Goal: Task Accomplishment & Management: Manage account settings

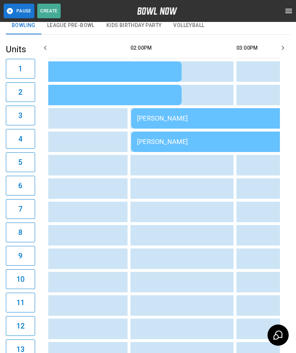
scroll to position [0, 486]
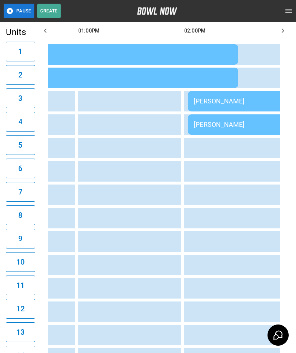
click at [136, 57] on div "[PERSON_NAME]" at bounding box center [106, 54] width 252 height 8
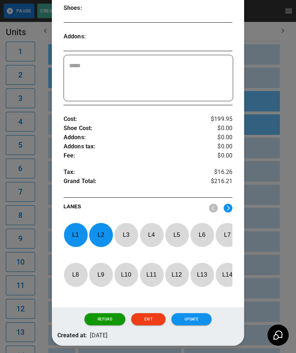
click at [80, 233] on p "L 1" at bounding box center [76, 234] width 24 height 17
click at [101, 236] on p "L 2" at bounding box center [101, 234] width 24 height 17
click at [222, 233] on p "L 7" at bounding box center [227, 234] width 24 height 17
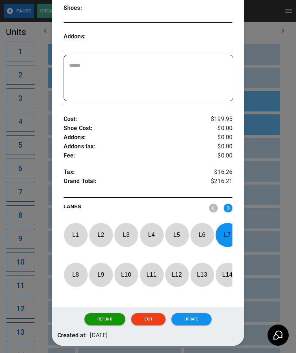
click at [75, 277] on p "L 8" at bounding box center [76, 274] width 24 height 17
click at [199, 326] on button "Update" at bounding box center [192, 320] width 40 height 12
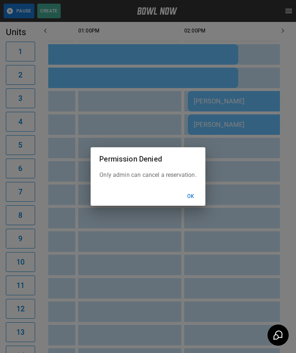
click at [195, 203] on button "Ok" at bounding box center [190, 197] width 23 height 14
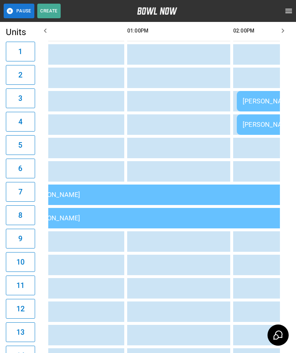
click at [192, 275] on td "sticky table" at bounding box center [196, 265] width 24 height 20
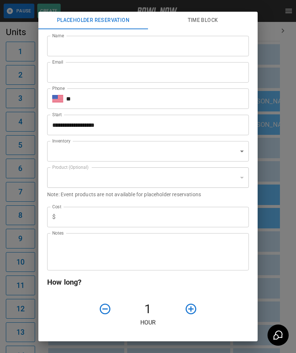
type input "**********"
click at [287, 205] on div "**********" at bounding box center [148, 176] width 296 height 353
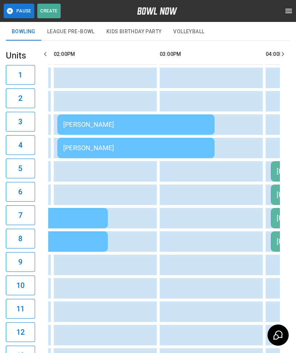
scroll to position [0, 540]
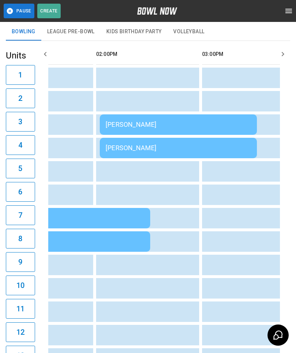
click at [123, 284] on td "sticky table" at bounding box center [112, 288] width 24 height 20
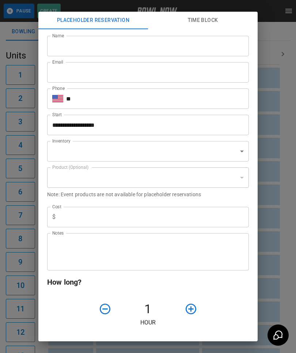
type input "**********"
click at [283, 249] on div "**********" at bounding box center [148, 176] width 296 height 353
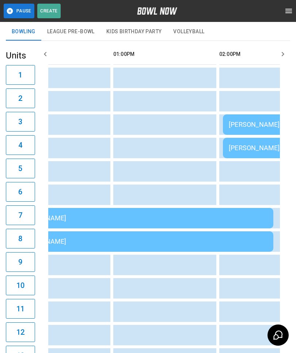
scroll to position [0, 362]
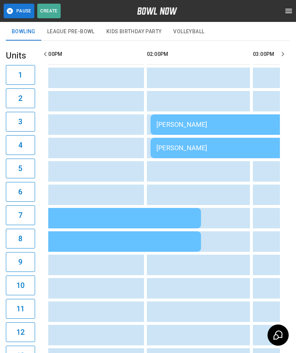
click at [74, 285] on td "sticky table" at bounding box center [83, 288] width 24 height 20
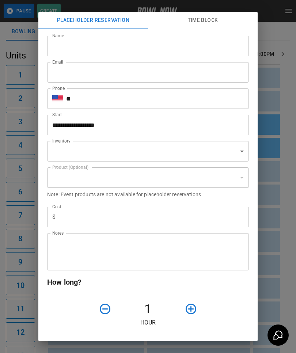
type input "**********"
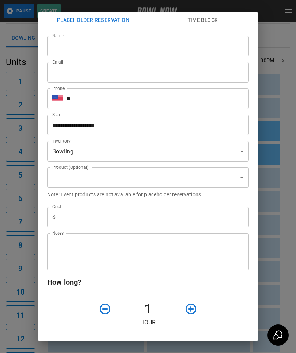
click at [282, 258] on div "**********" at bounding box center [148, 176] width 296 height 353
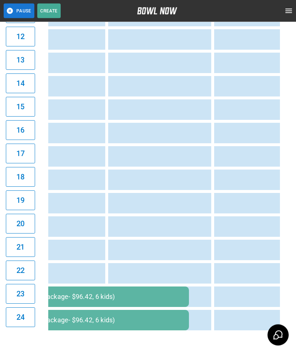
scroll to position [417, 0]
click at [122, 293] on div "[PERSON_NAME] (Kids Bday package- $96.42, 6 kids)" at bounding box center [71, 297] width 226 height 8
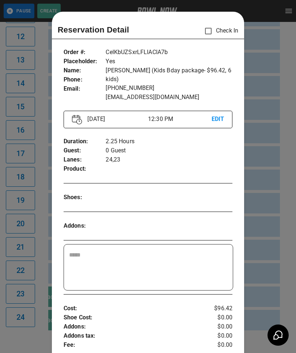
scroll to position [12, 0]
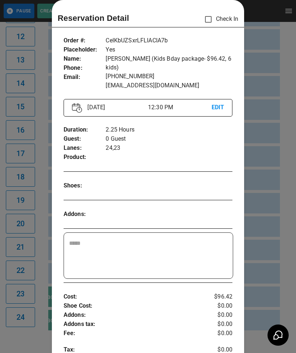
click at [269, 209] on div at bounding box center [148, 176] width 296 height 353
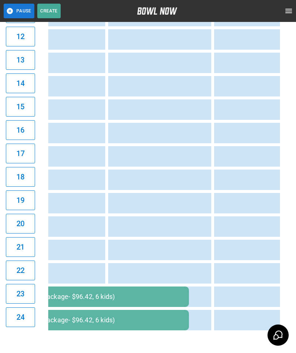
click at [146, 295] on div "[PERSON_NAME] (Kids Bday package- $96.42, 6 kids)" at bounding box center [71, 297] width 226 height 8
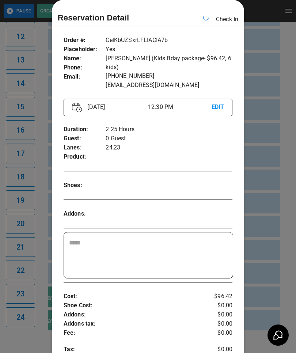
scroll to position [0, 212]
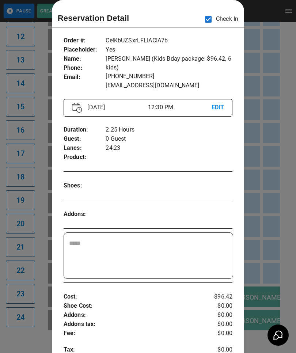
click at [273, 231] on div at bounding box center [148, 176] width 296 height 353
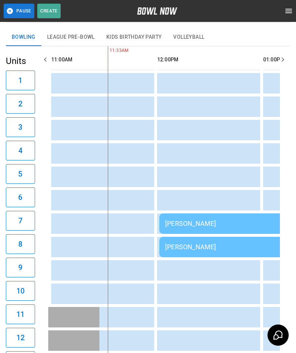
scroll to position [0, 0]
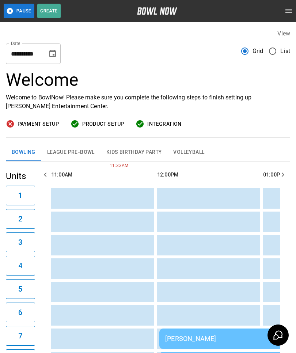
click at [139, 149] on button "Kids Birthday Party" at bounding box center [134, 153] width 67 height 18
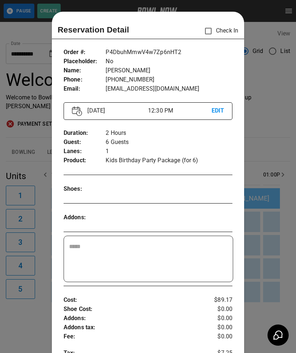
scroll to position [12, 0]
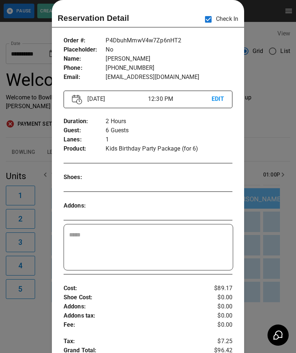
click at [273, 242] on div at bounding box center [148, 176] width 296 height 353
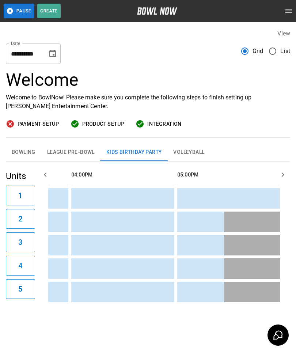
scroll to position [0, 807]
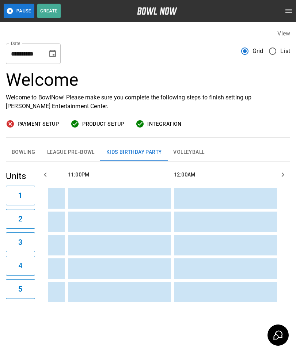
click at [27, 153] on button "Bowling" at bounding box center [23, 153] width 35 height 18
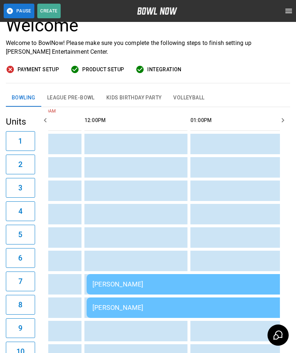
scroll to position [0, 286]
click at [151, 300] on td "[PERSON_NAME]" at bounding box center [218, 308] width 264 height 20
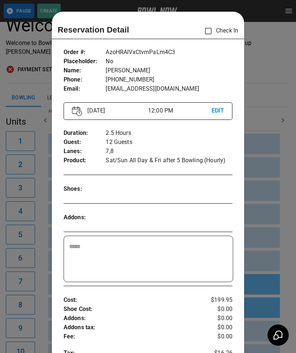
scroll to position [12, 0]
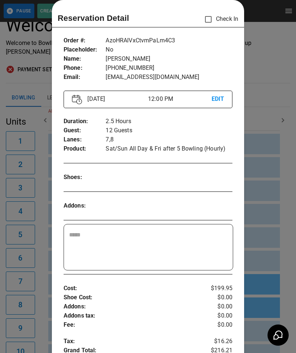
click at [283, 243] on div at bounding box center [148, 176] width 296 height 353
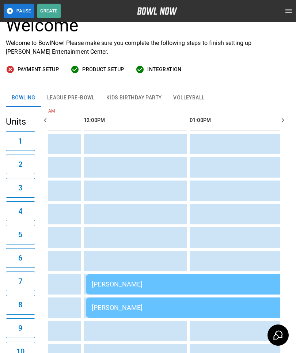
scroll to position [0, 0]
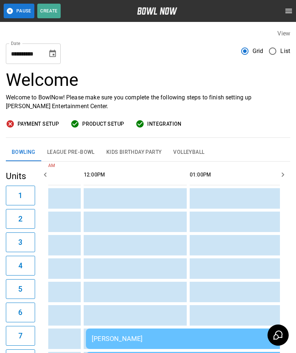
click at [49, 50] on icon "Choose date, selected date is Oct 4, 2025" at bounding box center [52, 53] width 9 height 9
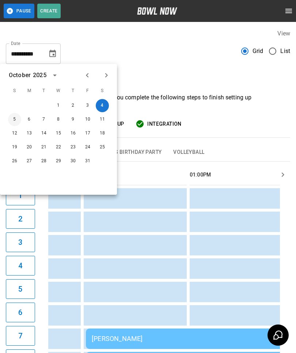
click at [13, 119] on button "5" at bounding box center [14, 119] width 13 height 13
type input "**********"
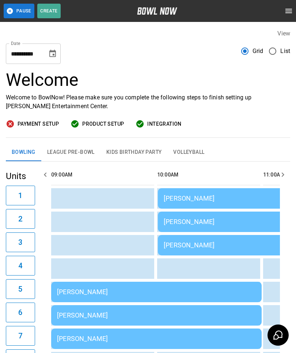
click at [153, 282] on td "Brett Fortier" at bounding box center [156, 292] width 211 height 20
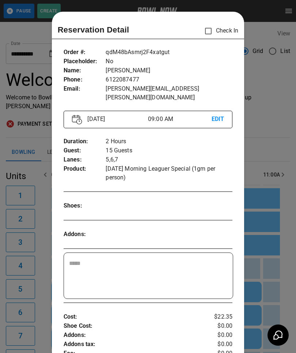
click at [55, 42] on div "Order # : Placeholder : Name : Phone : Email : qdM48bAsmrj2F4xatgut No Brett Fo…" at bounding box center [148, 274] width 193 height 464
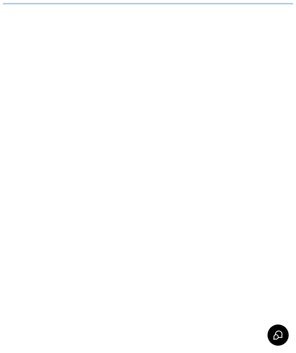
scroll to position [0, 0]
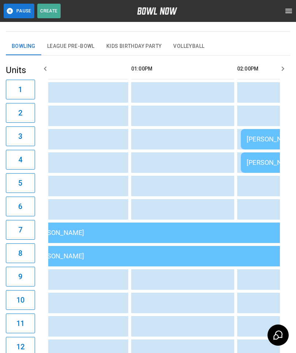
click at [140, 234] on div "[PERSON_NAME]" at bounding box center [159, 233] width 252 height 8
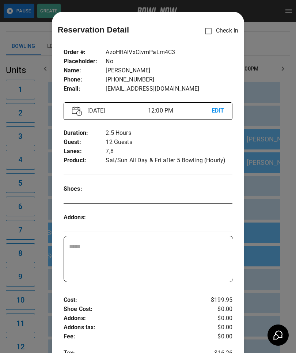
scroll to position [12, 0]
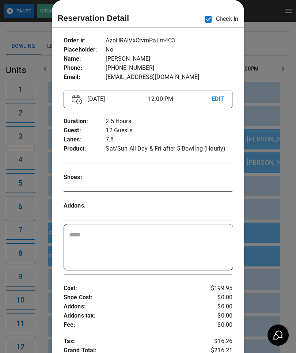
click at [279, 201] on div at bounding box center [148, 176] width 296 height 353
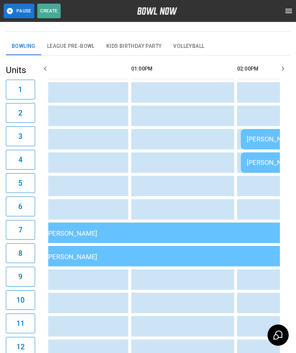
click at [184, 230] on div "[PERSON_NAME]" at bounding box center [159, 233] width 252 height 9
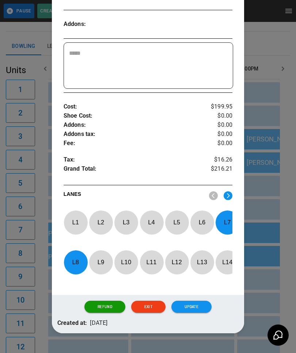
scroll to position [193, 0]
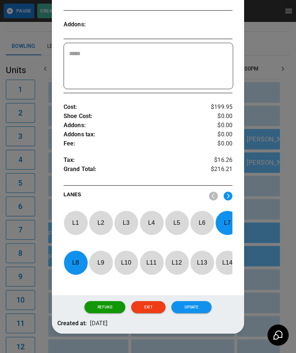
click at [224, 225] on p "L 7" at bounding box center [227, 222] width 24 height 17
click at [76, 264] on p "L 8" at bounding box center [76, 262] width 24 height 17
click at [77, 220] on p "L 1" at bounding box center [76, 222] width 24 height 17
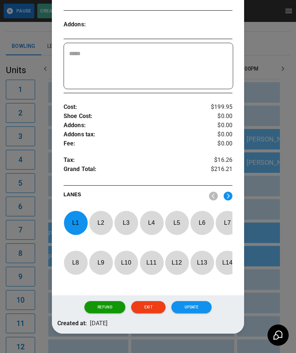
click at [101, 219] on p "L 2" at bounding box center [101, 222] width 24 height 17
click at [196, 310] on button "Update" at bounding box center [192, 307] width 40 height 12
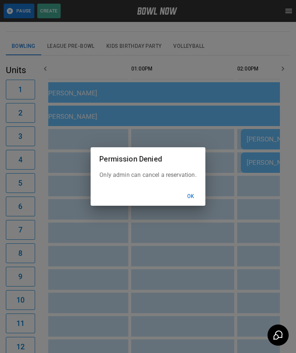
click at [192, 203] on button "Ok" at bounding box center [190, 197] width 23 height 14
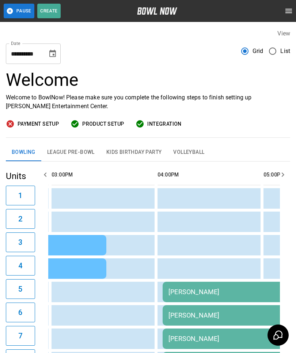
scroll to position [0, 639]
